Goal: Task Accomplishment & Management: Complete application form

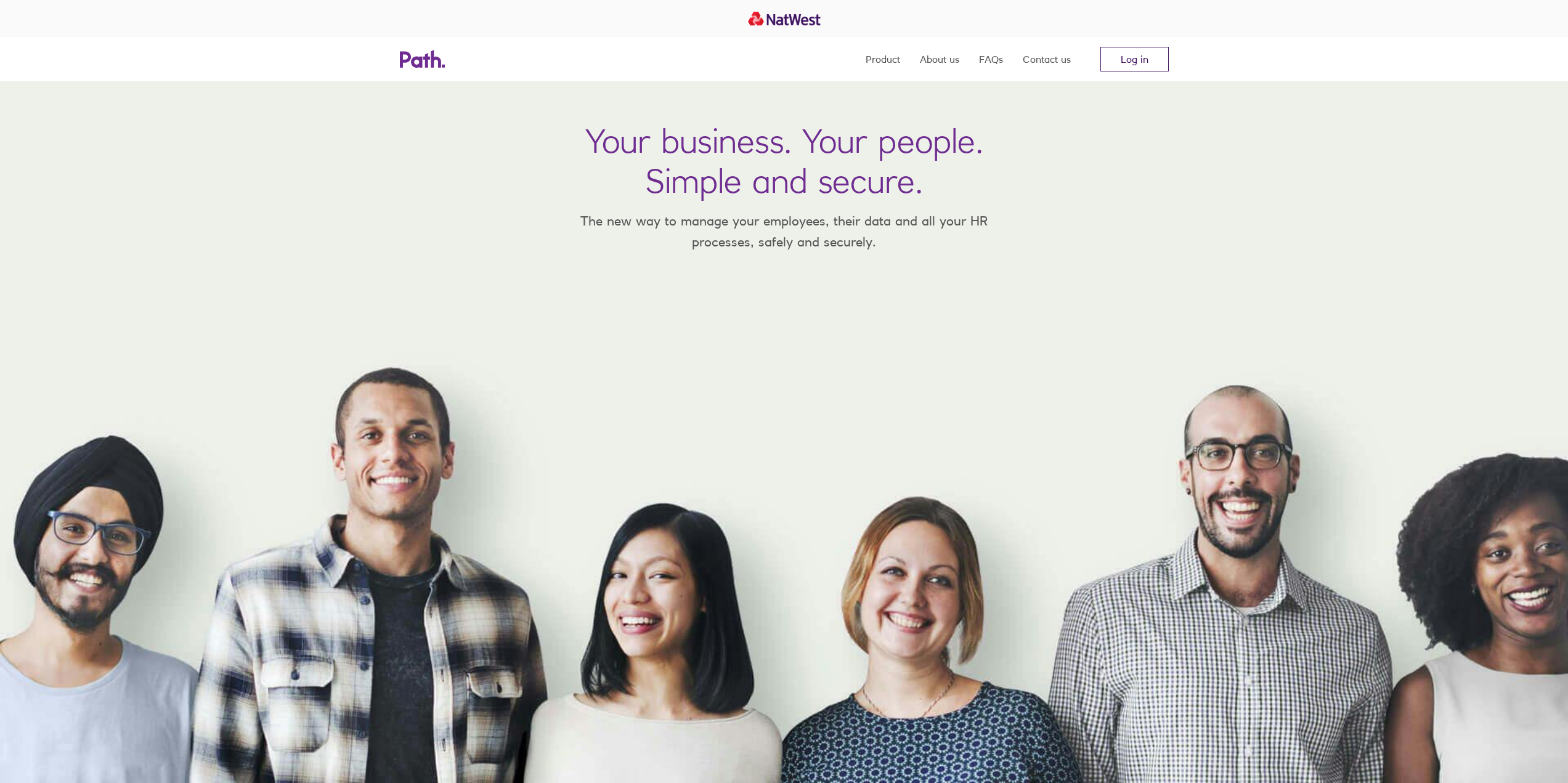
click at [1125, 62] on link "Log in" at bounding box center [1134, 59] width 68 height 25
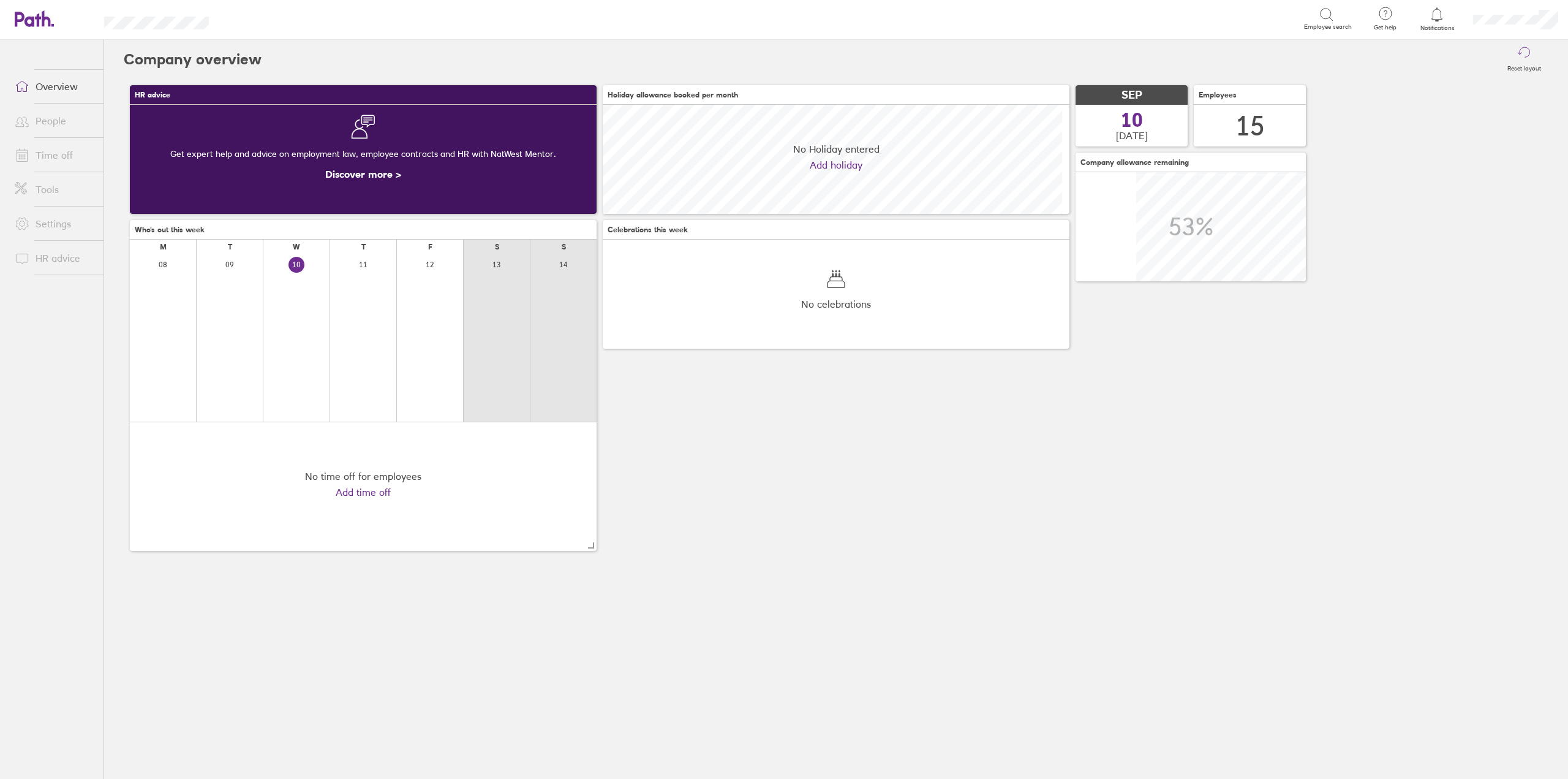
scroll to position [109, 467]
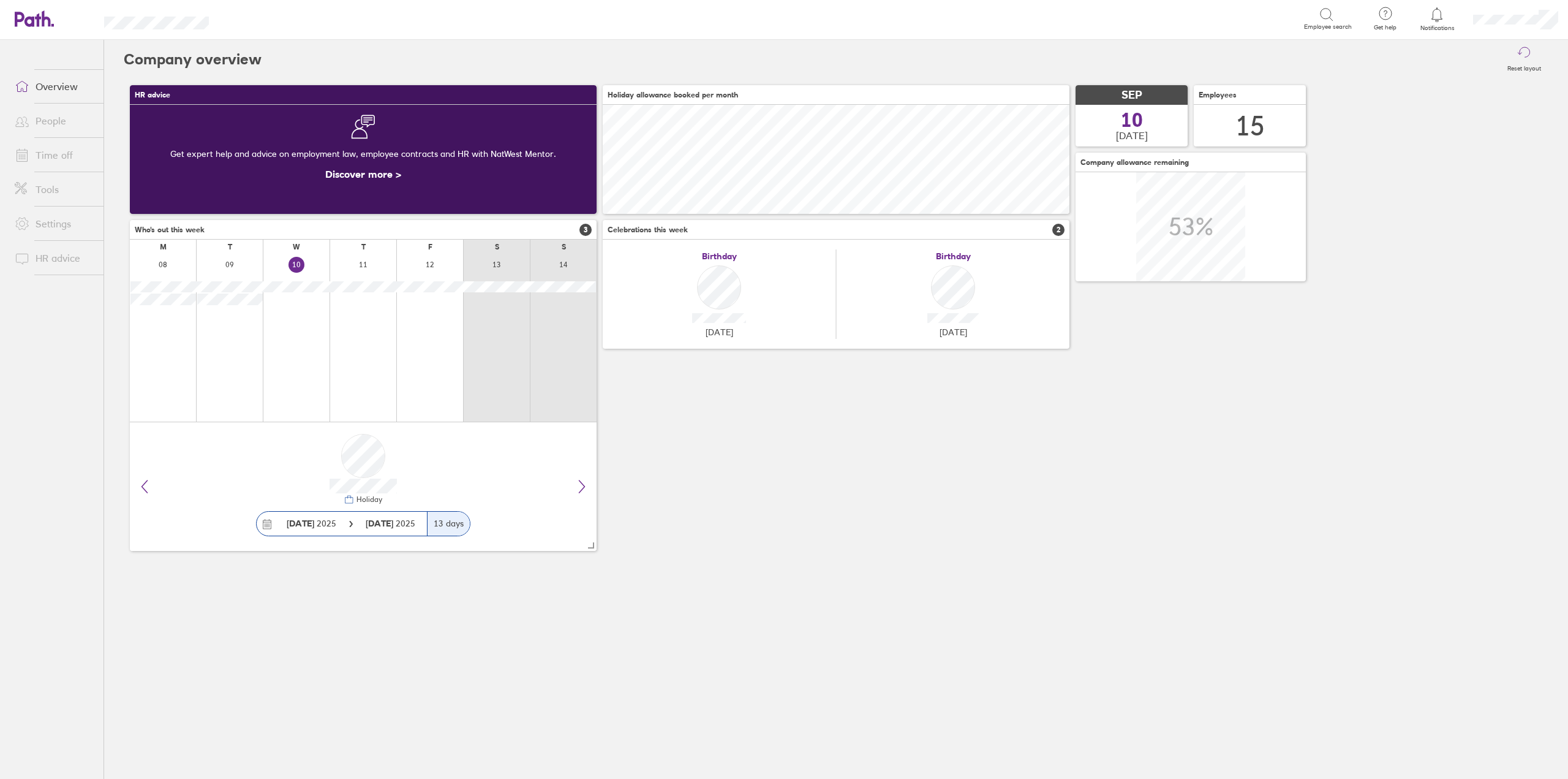
click at [60, 155] on link "Time off" at bounding box center [55, 155] width 99 height 25
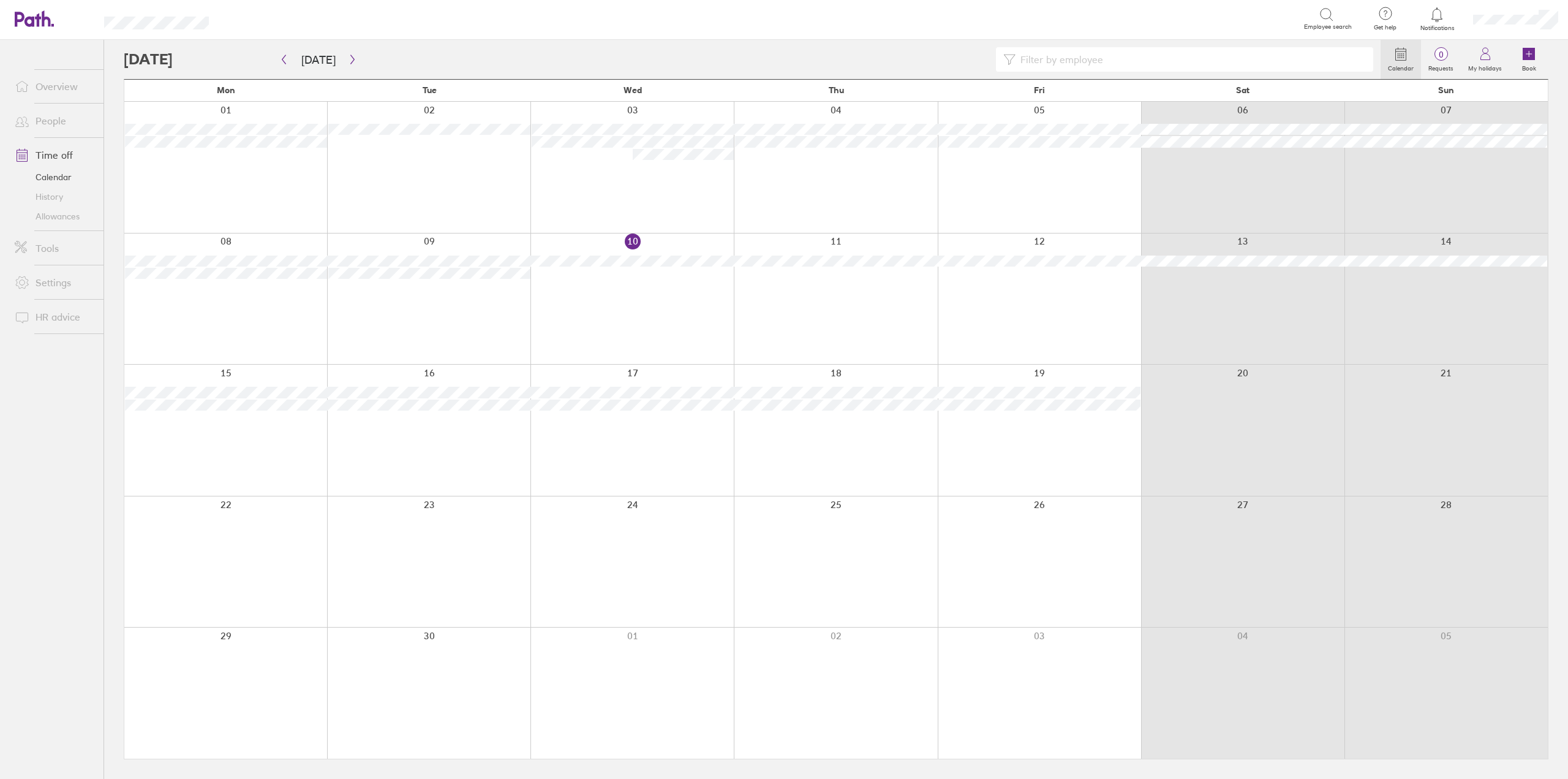
click at [817, 173] on div at bounding box center [836, 167] width 203 height 131
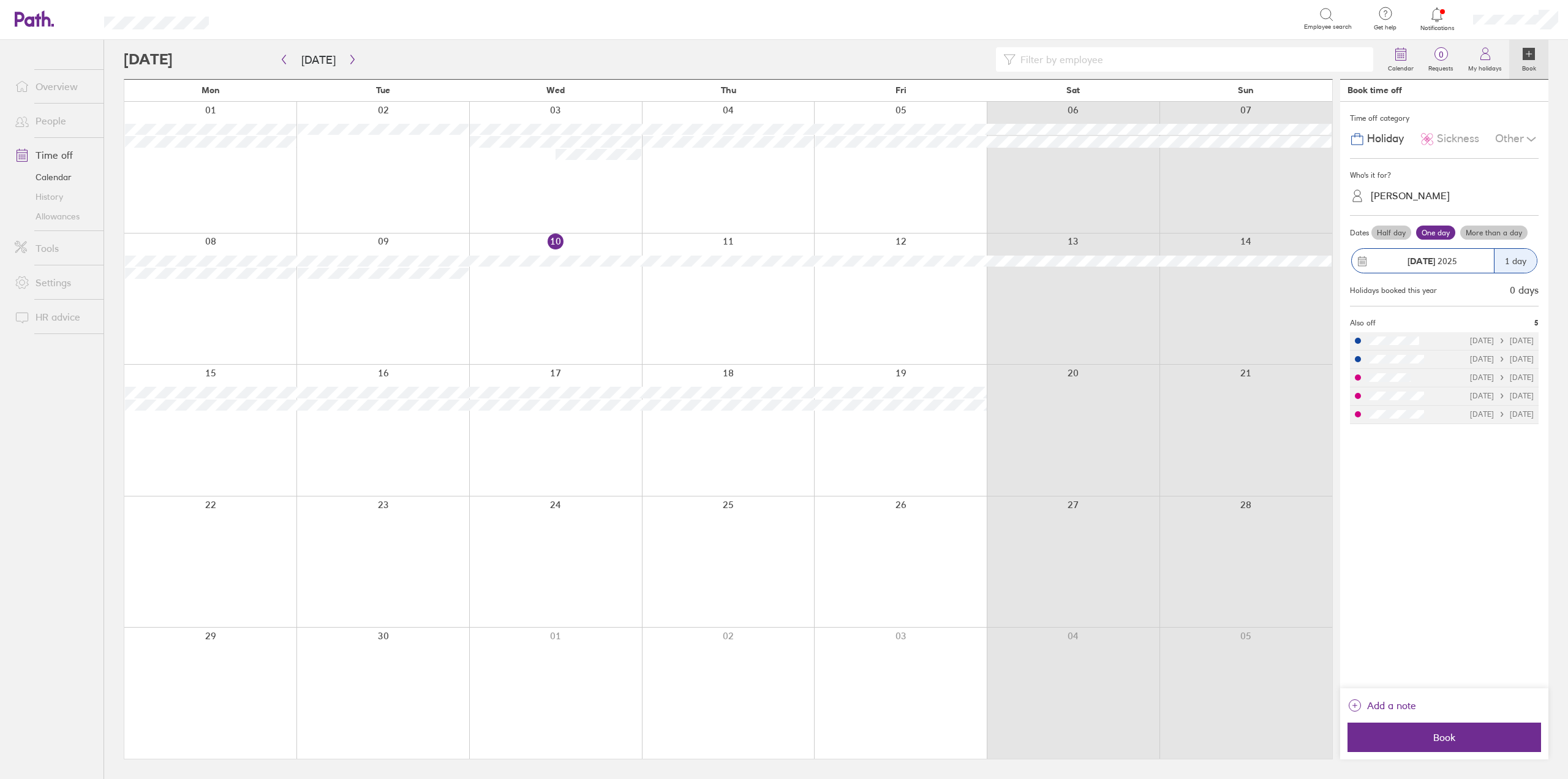
drag, startPoint x: 561, startPoint y: 296, endPoint x: 1122, endPoint y: 270, distance: 561.6
click at [561, 296] on div at bounding box center [555, 300] width 172 height 131
click at [1454, 138] on span "Sickness" at bounding box center [1458, 138] width 43 height 13
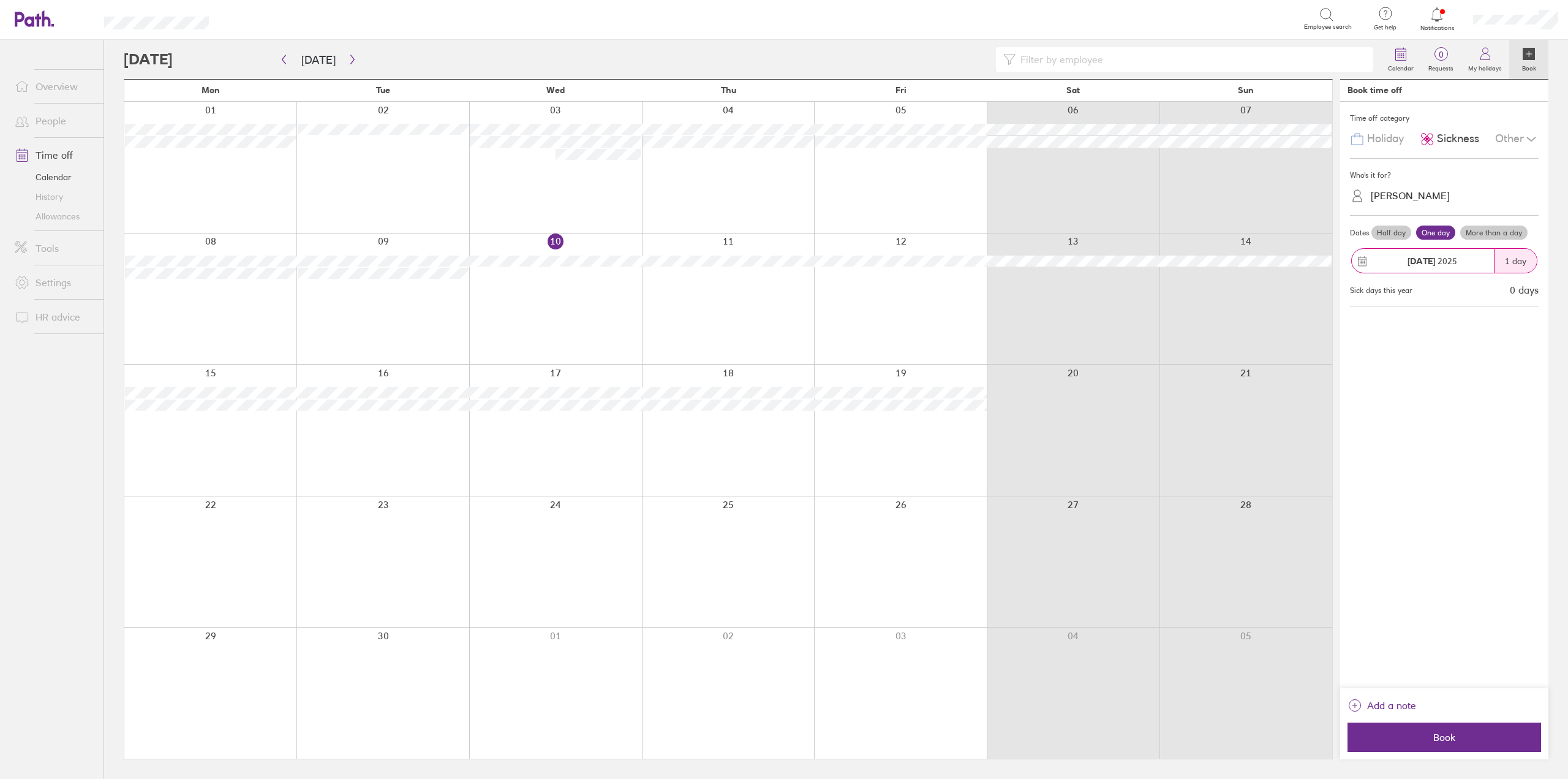
click at [1442, 189] on div "[PERSON_NAME]" at bounding box center [1452, 195] width 174 height 19
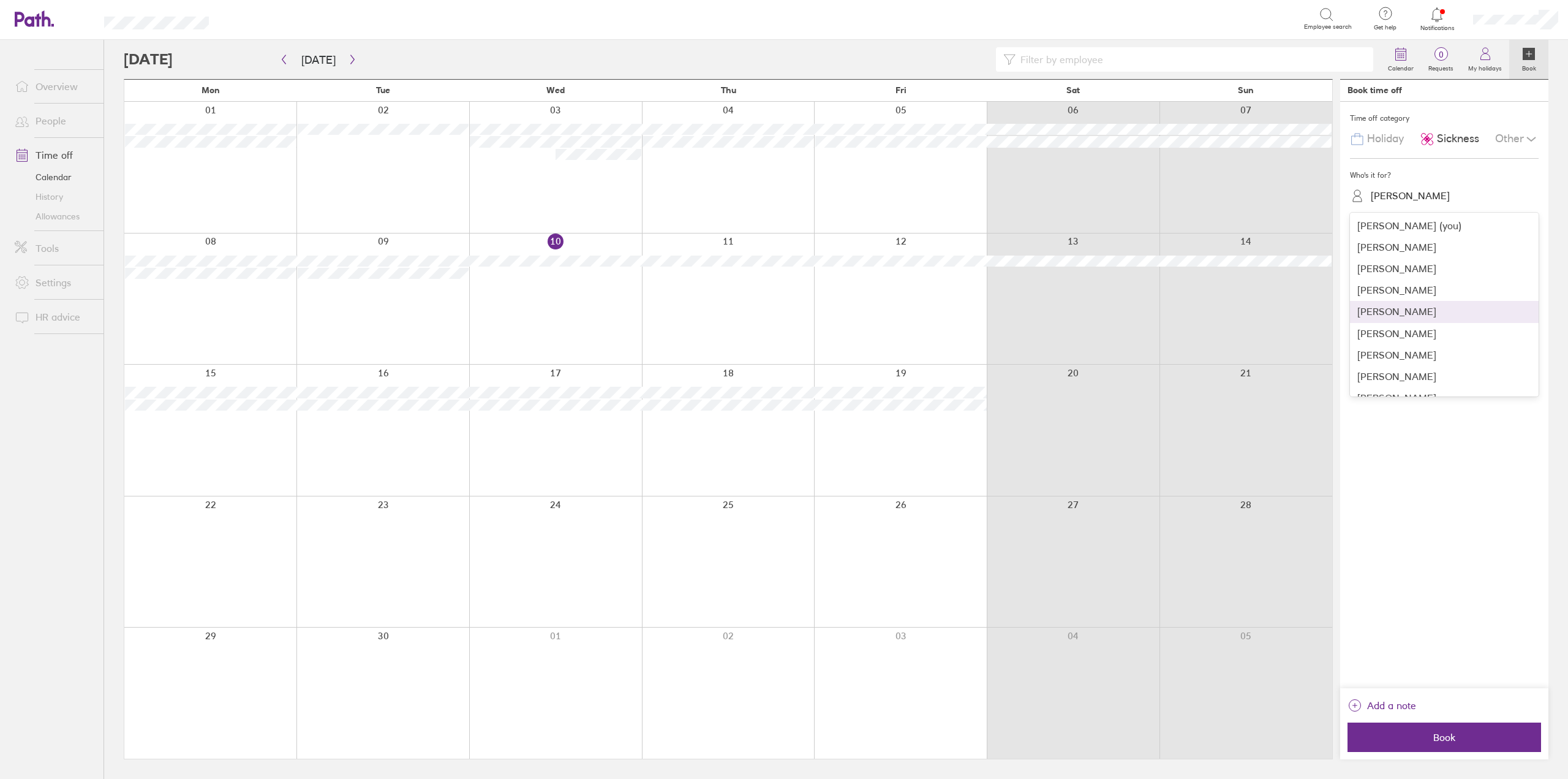
click at [1403, 319] on div "[PERSON_NAME]" at bounding box center [1444, 311] width 189 height 22
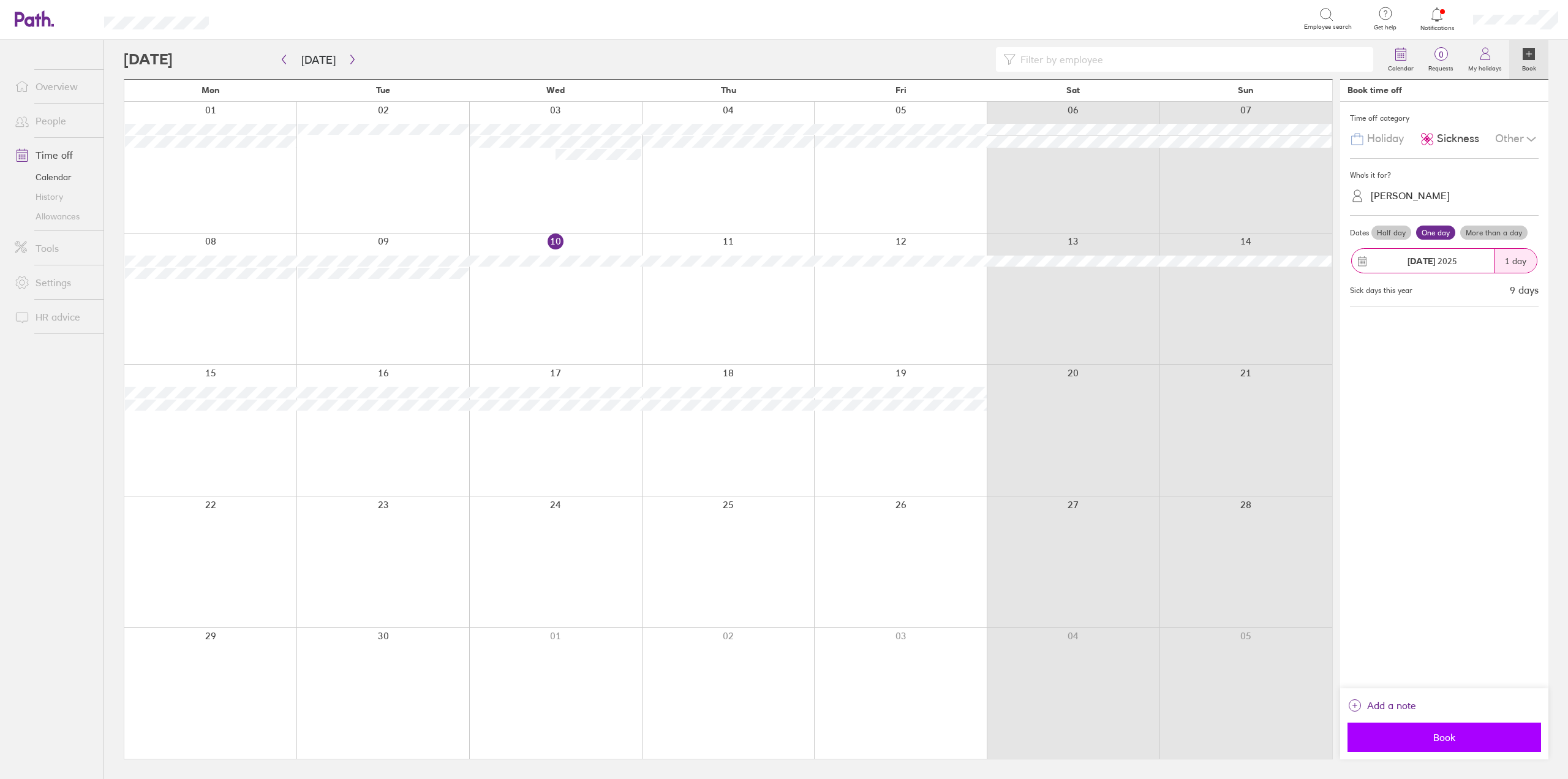
click at [1428, 728] on button "Book" at bounding box center [1444, 736] width 193 height 29
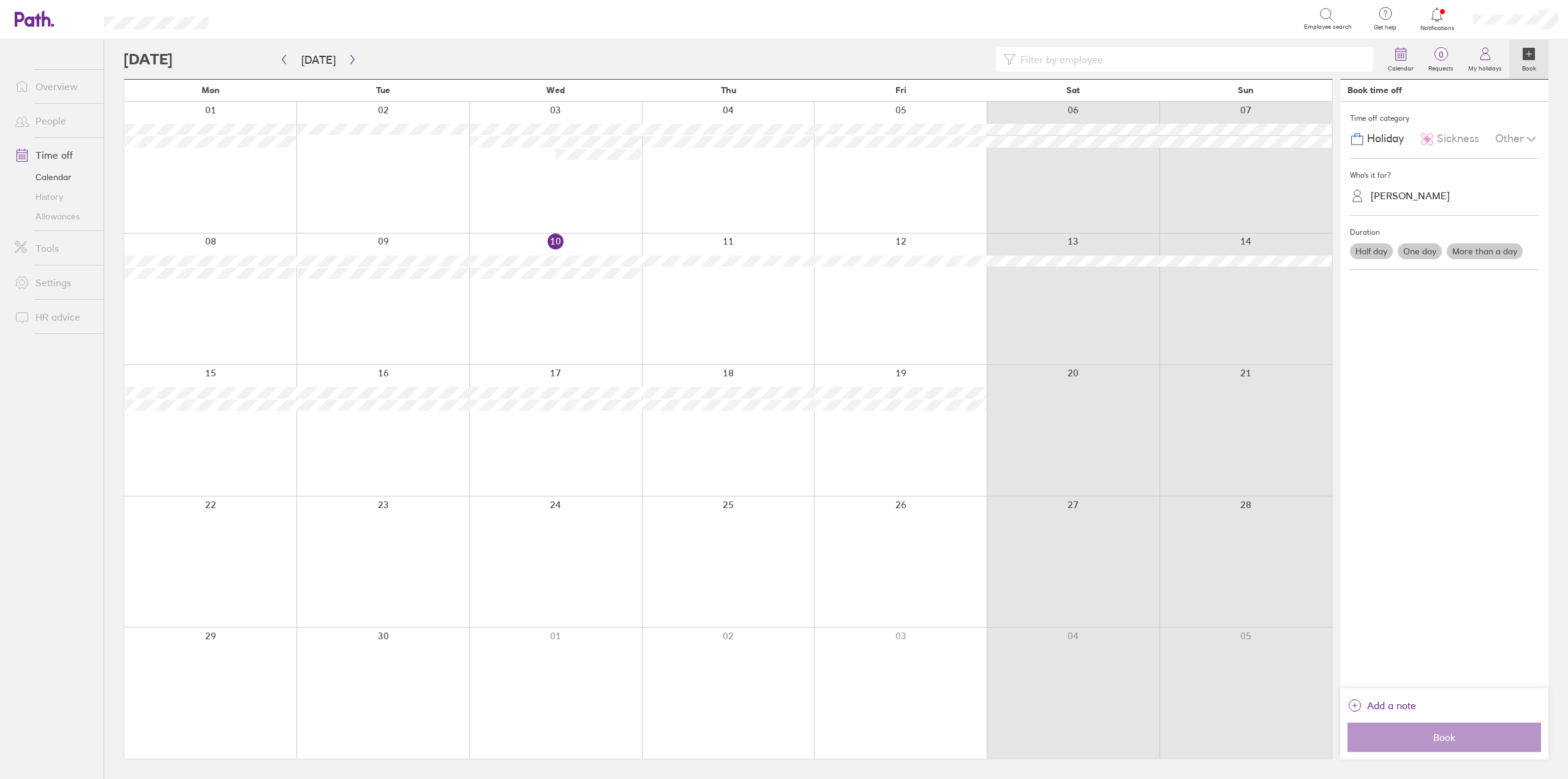
drag, startPoint x: 741, startPoint y: 167, endPoint x: 902, endPoint y: 173, distance: 161.1
click at [741, 167] on div at bounding box center [728, 167] width 172 height 131
click at [1451, 145] on span "Sickness" at bounding box center [1458, 138] width 43 height 13
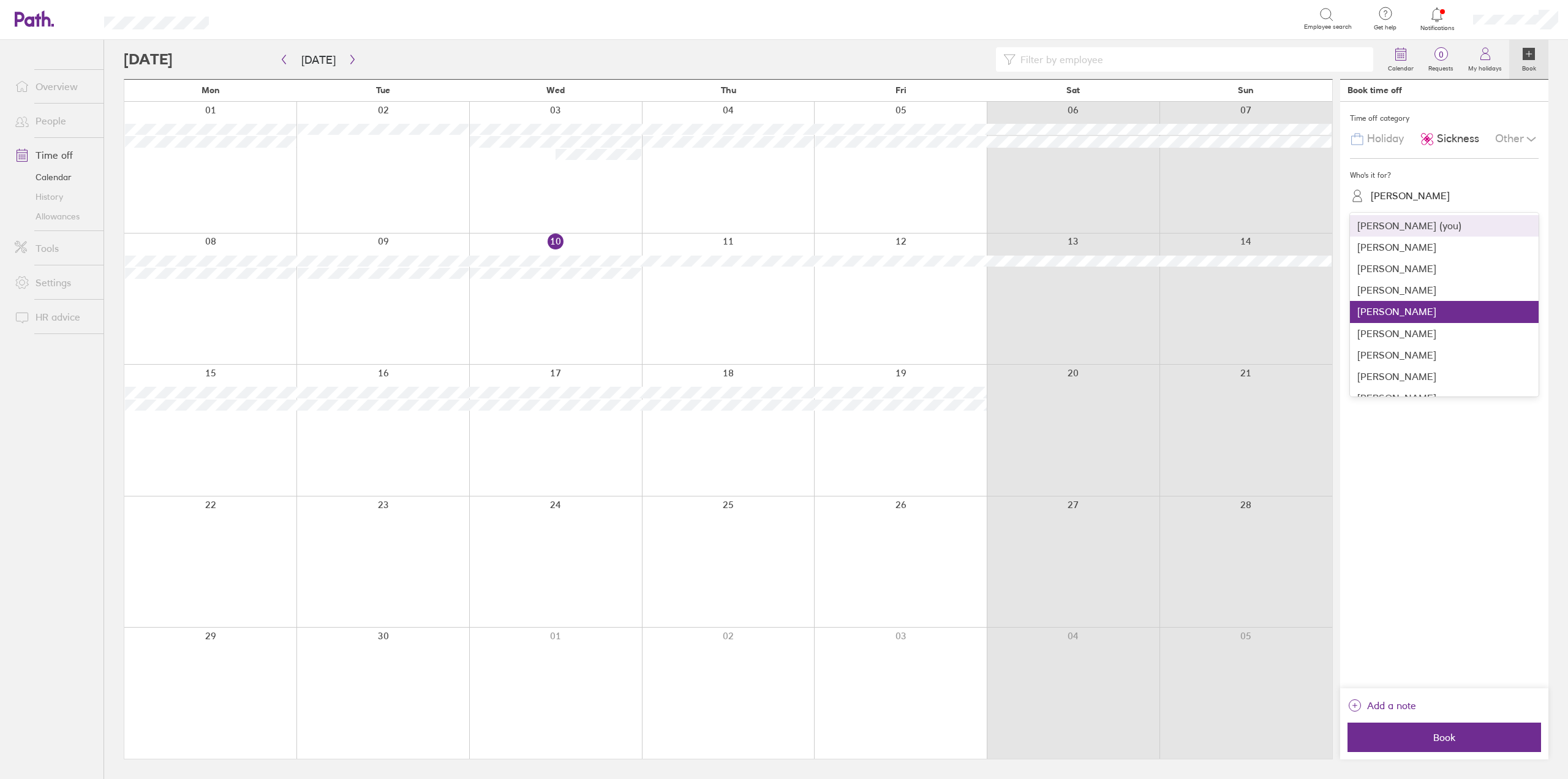
click at [1434, 189] on div "[PERSON_NAME]" at bounding box center [1452, 195] width 174 height 19
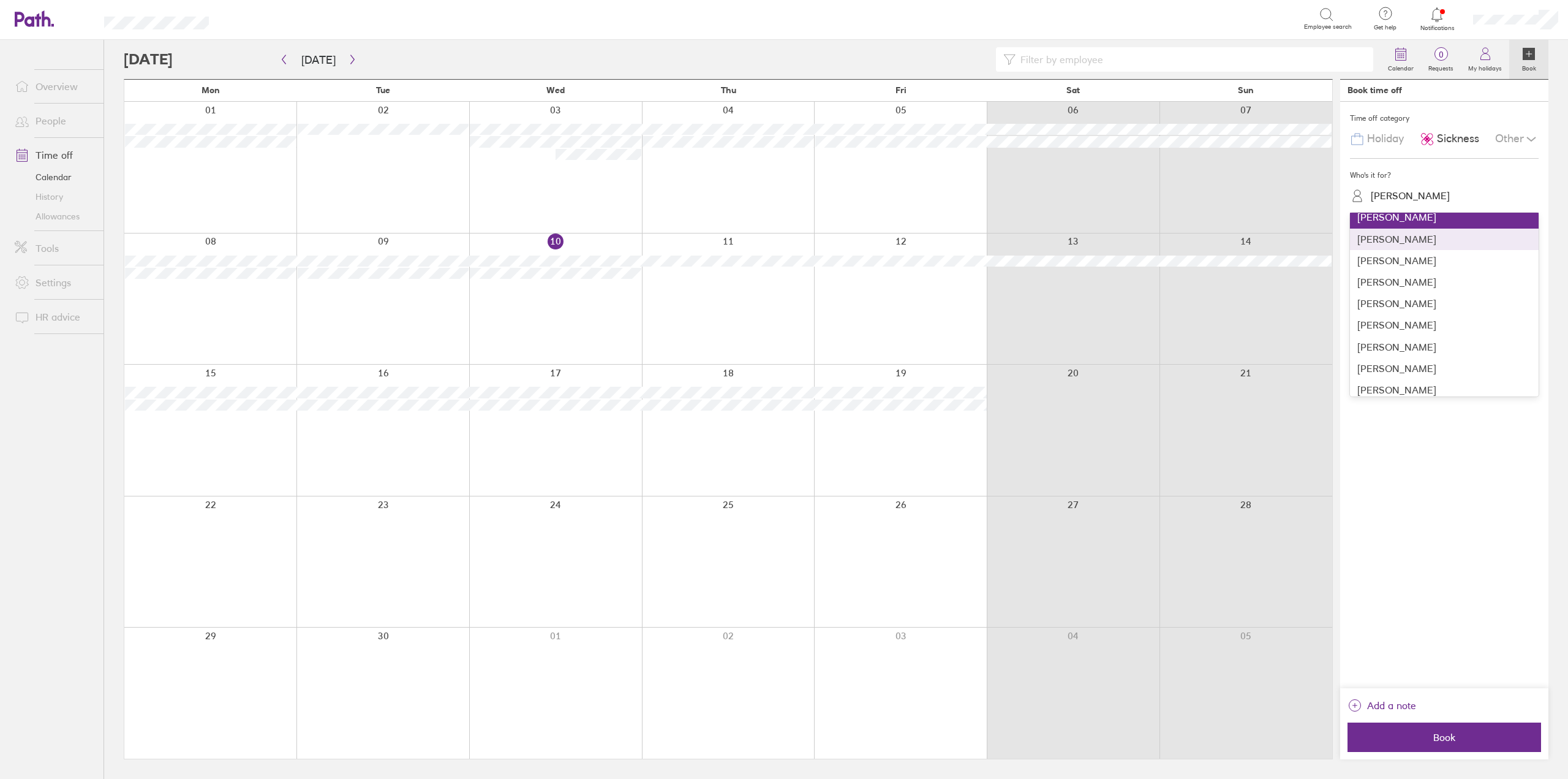
scroll to position [145, 0]
click at [1410, 269] on div "[PERSON_NAME]" at bounding box center [1444, 275] width 189 height 22
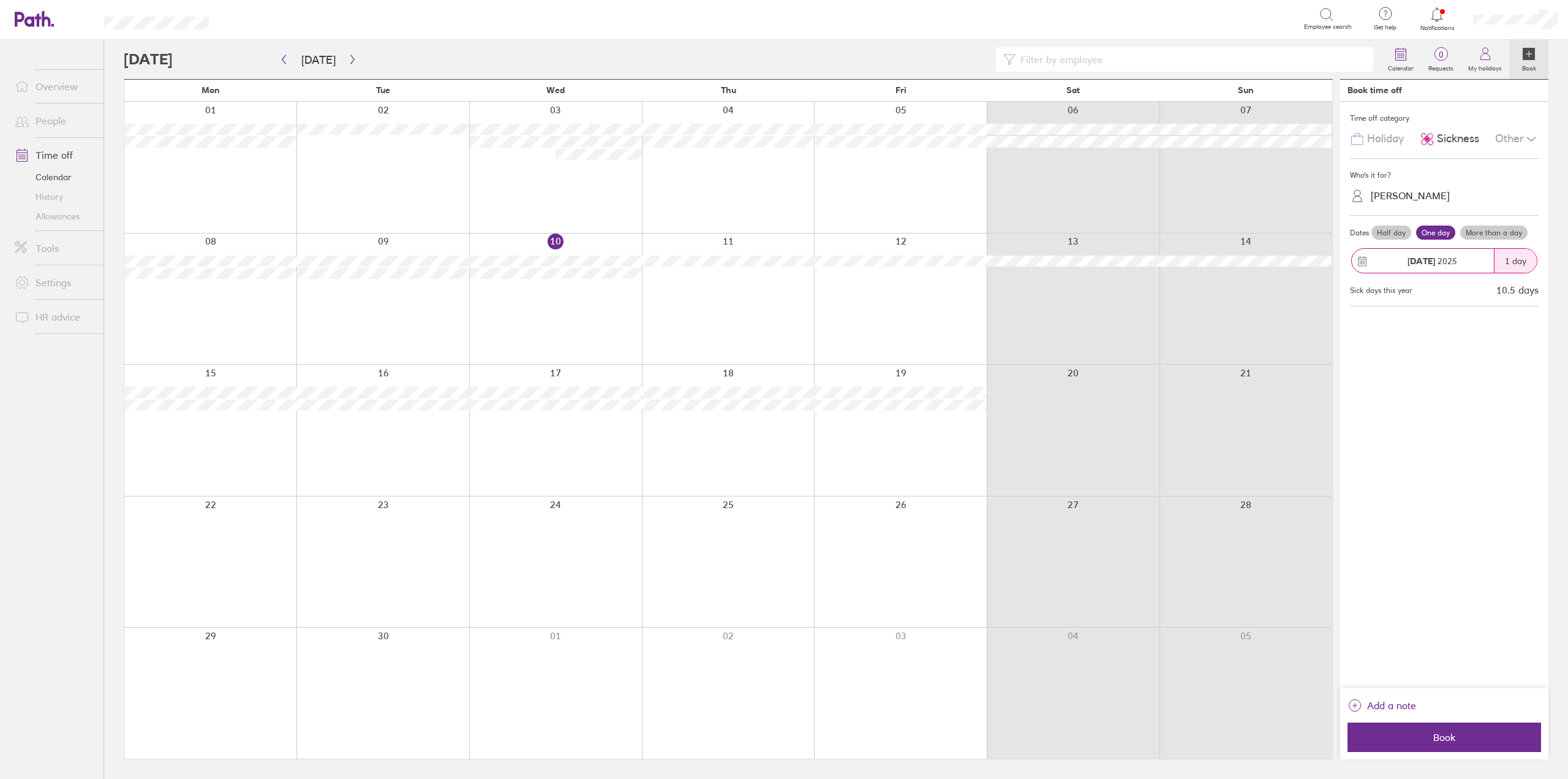
click at [1490, 230] on label "More than a day" at bounding box center [1494, 233] width 67 height 15
click at [0, 0] on input "More than a day" at bounding box center [0, 0] width 0 height 0
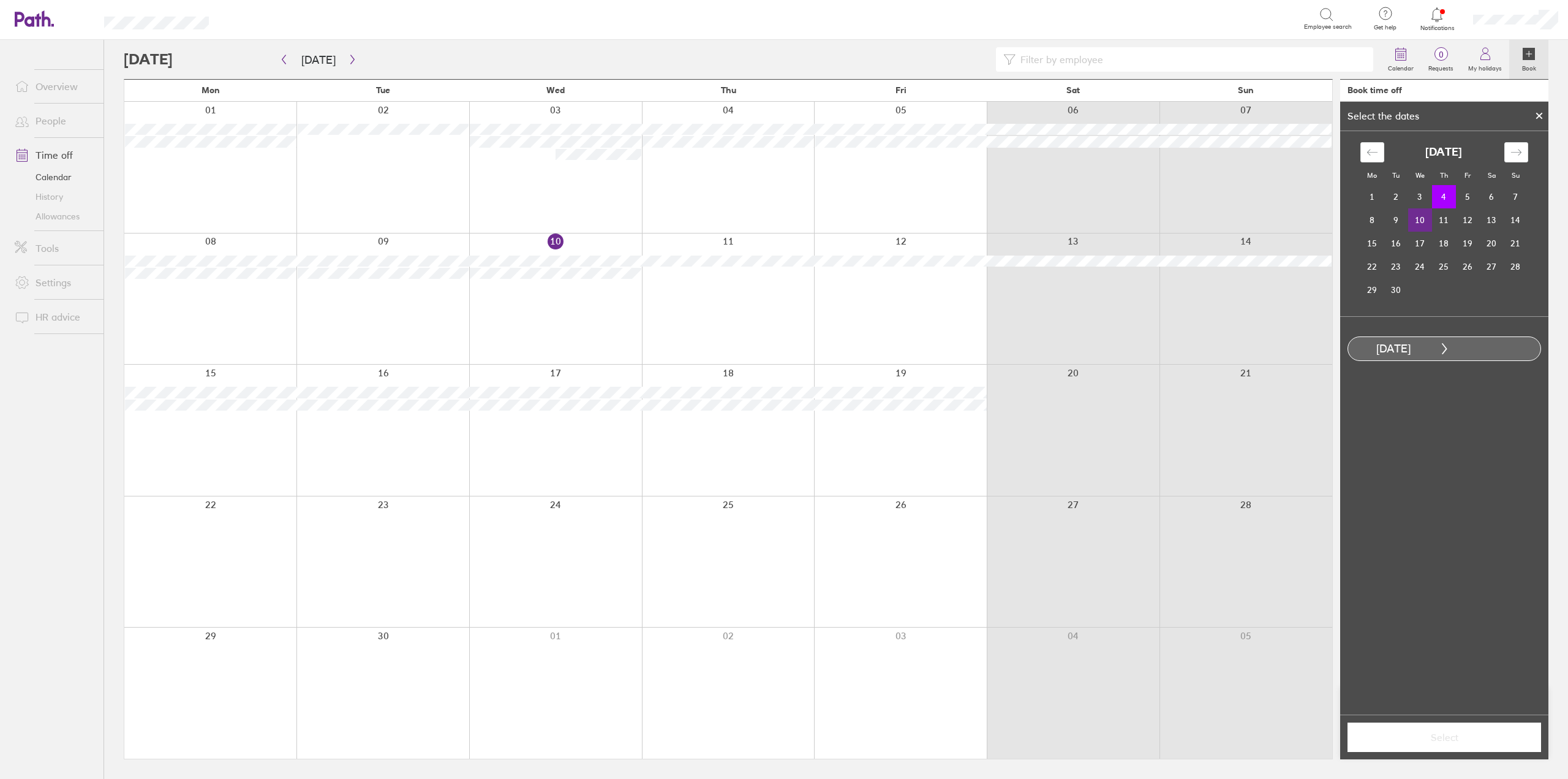
click at [1414, 220] on td "10" at bounding box center [1420, 220] width 24 height 23
click at [1464, 734] on span "Select" at bounding box center [1444, 736] width 176 height 11
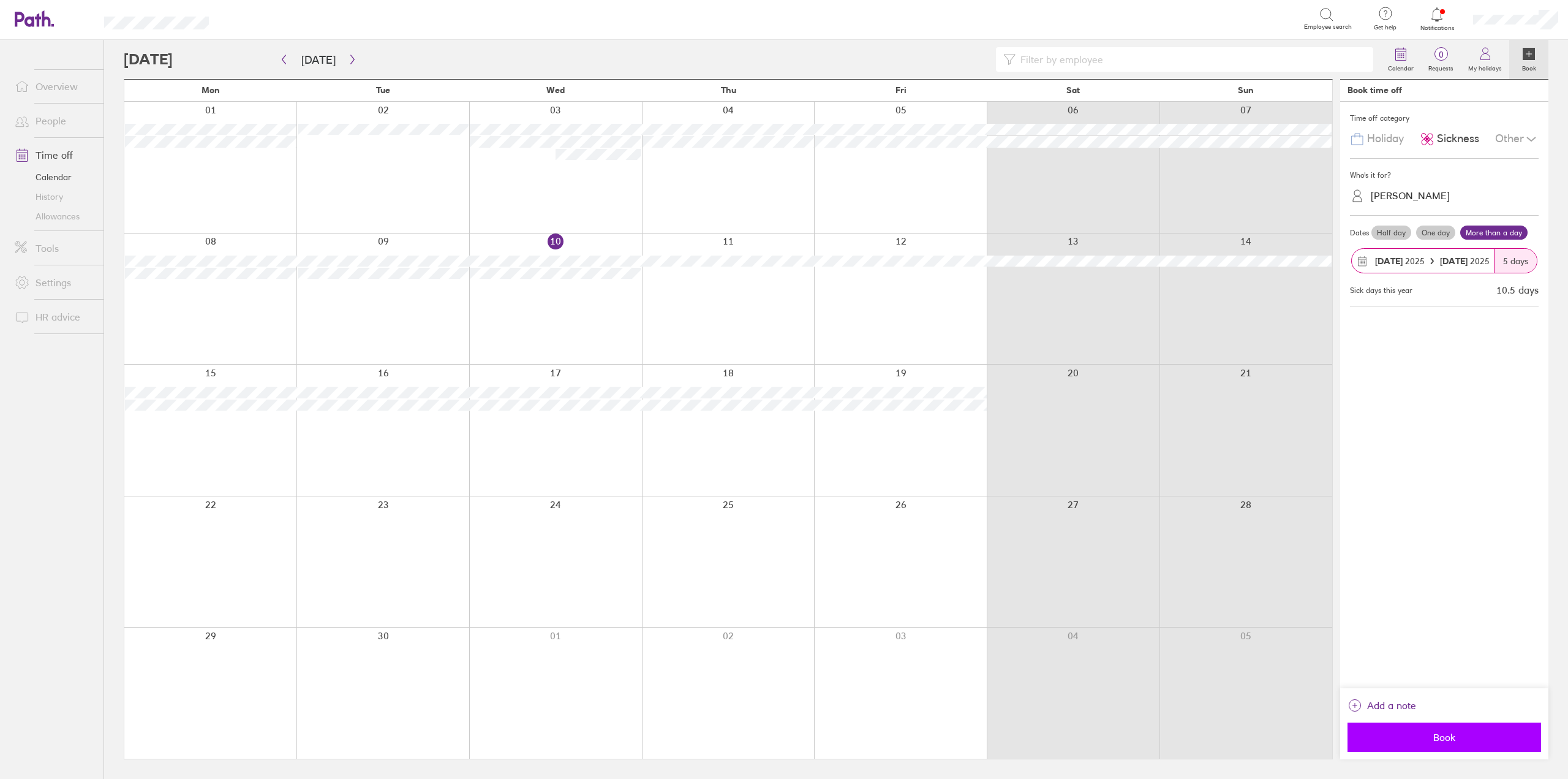
drag, startPoint x: 1431, startPoint y: 731, endPoint x: 1489, endPoint y: 726, distance: 58.2
click at [1489, 726] on button "Book" at bounding box center [1444, 736] width 193 height 29
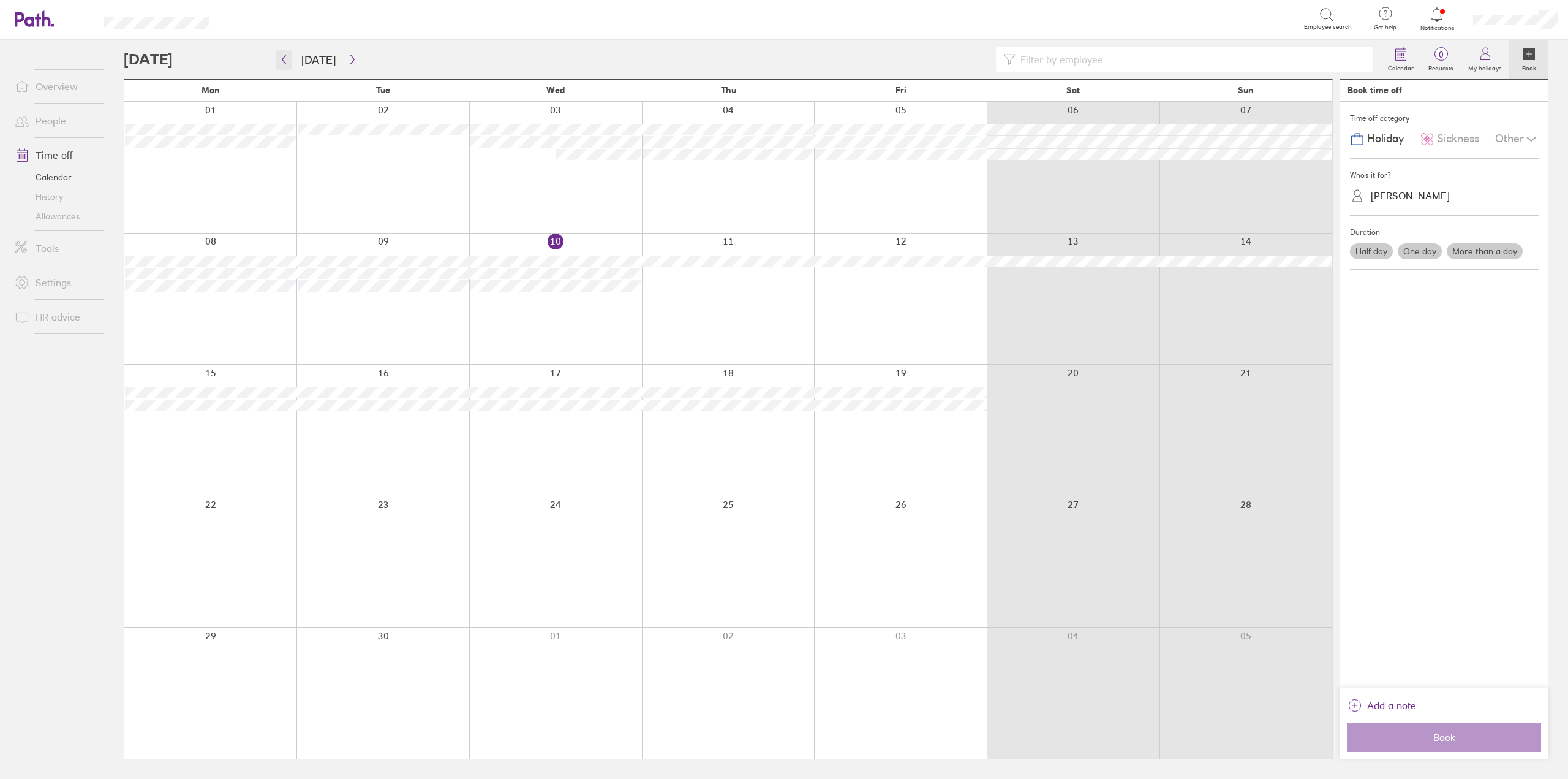
click at [278, 58] on button "button" at bounding box center [284, 59] width 16 height 20
